Goal: Browse casually: Explore the website without a specific task or goal

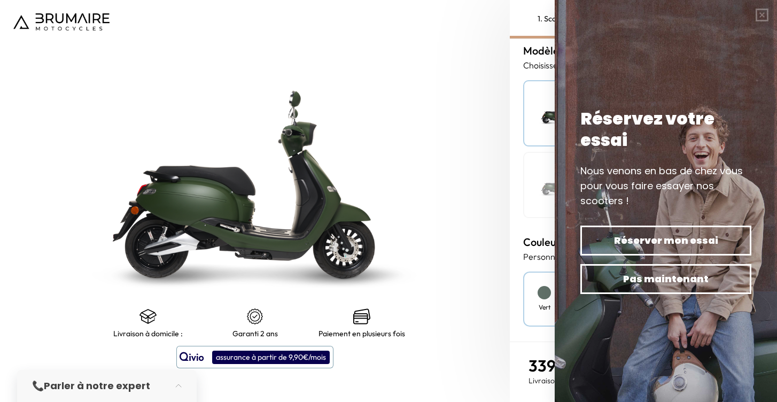
click at [462, 227] on img at bounding box center [255, 184] width 638 height 503
click at [522, 185] on div "Mode de paiement Quel mode de paiement vous convient le mieux ? Achat Leasing M…" at bounding box center [643, 190] width 267 height 303
click at [581, 26] on img at bounding box center [666, 201] width 222 height 402
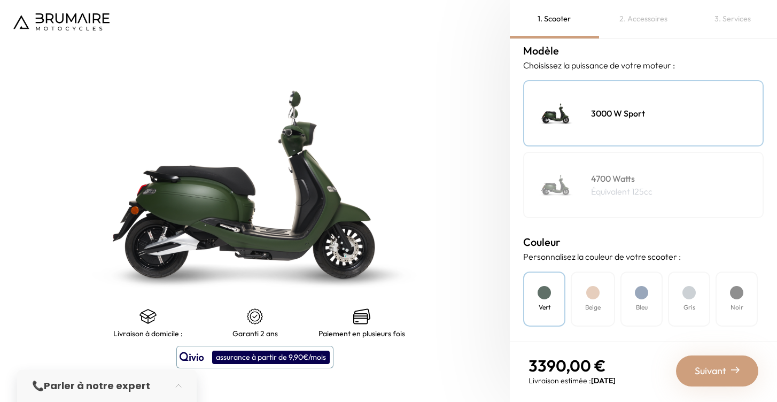
click at [603, 190] on p "Équivalent 125cc" at bounding box center [621, 191] width 61 height 13
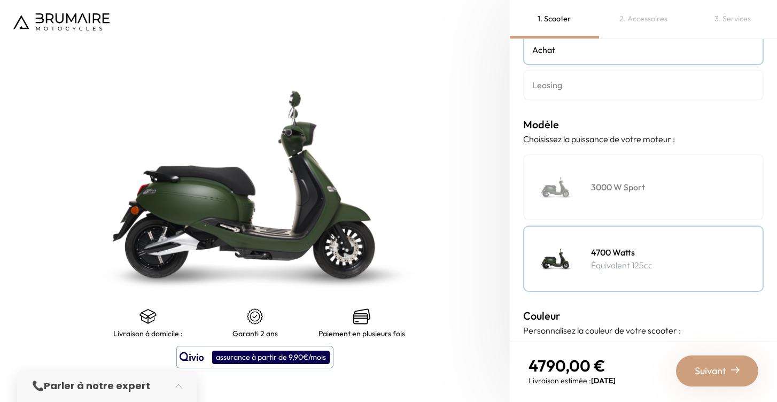
scroll to position [60, 0]
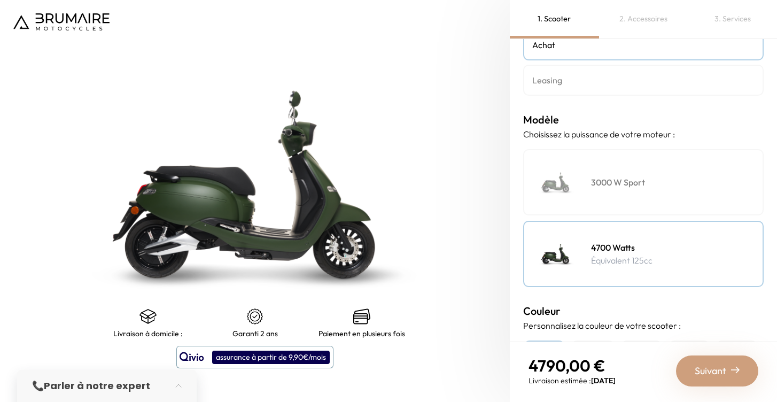
click at [92, 22] on img at bounding box center [61, 21] width 96 height 17
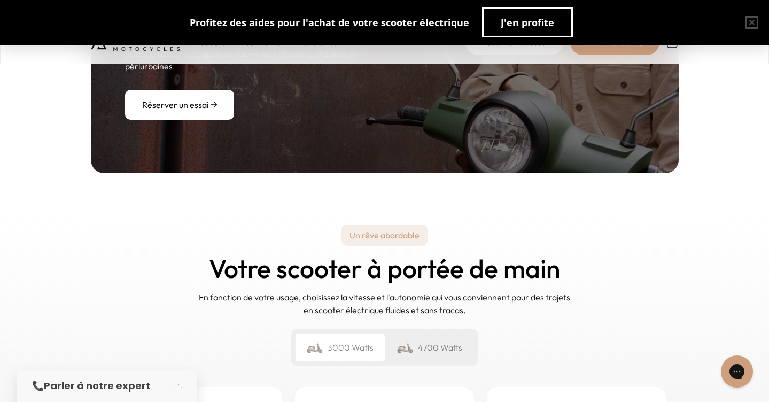
scroll to position [1343, 0]
